Goal: Transaction & Acquisition: Purchase product/service

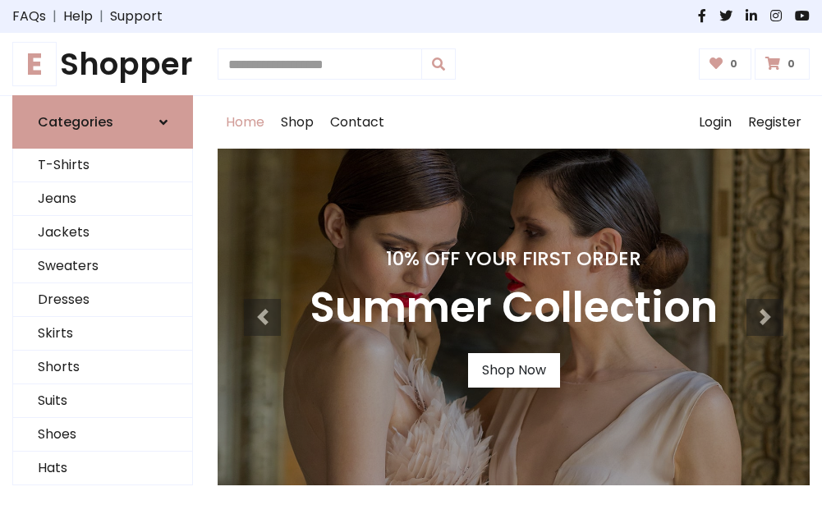
click at [411, 264] on h4 "10% Off Your First Order" at bounding box center [514, 258] width 408 height 23
click at [513, 370] on link "Shop Now" at bounding box center [514, 370] width 92 height 34
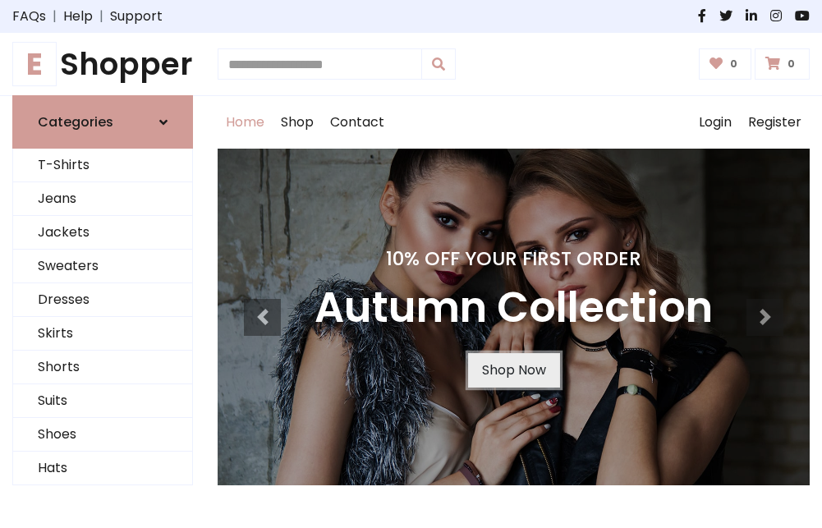
click at [513, 370] on link "Shop Now" at bounding box center [514, 370] width 92 height 34
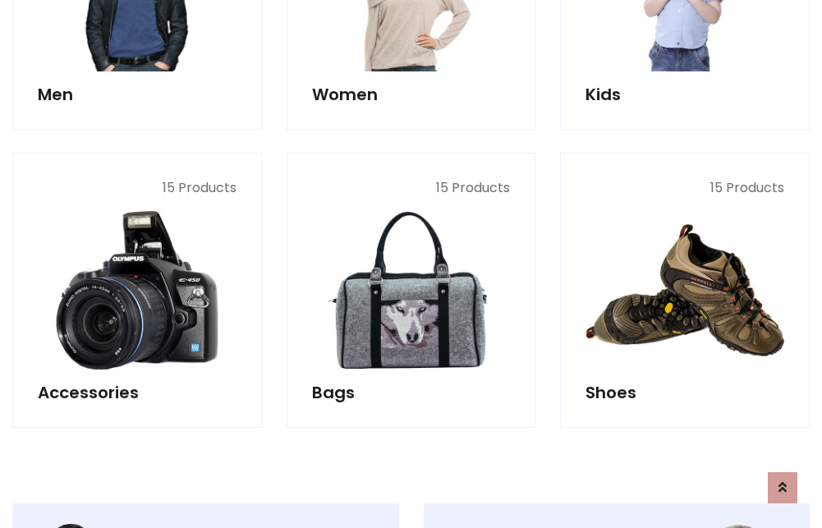
scroll to position [1638, 0]
